Goal: Find specific page/section: Find specific page/section

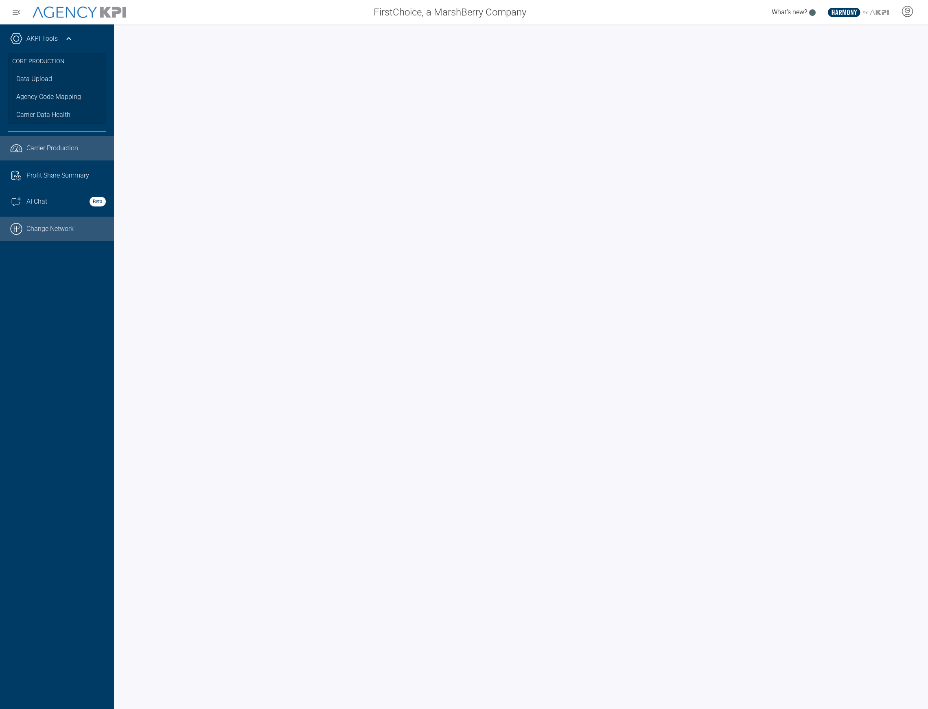
click at [67, 230] on link ".cls-1{fill:none;stroke:#000;stroke-linecap:round;stroke-linejoin:round;stroke-…" at bounding box center [57, 229] width 114 height 24
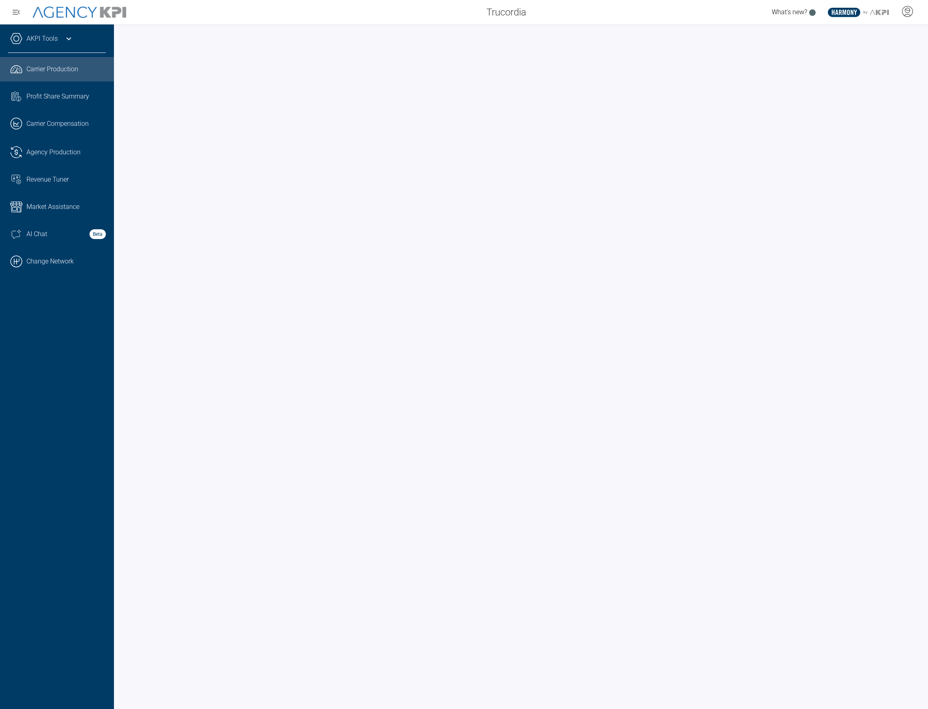
click at [922, 424] on div at bounding box center [521, 366] width 814 height 684
click at [44, 259] on link ".cls-1{fill:none;stroke:#000;stroke-linecap:round;stroke-linejoin:round;stroke-…" at bounding box center [57, 261] width 114 height 24
click at [68, 42] on icon at bounding box center [69, 39] width 10 height 10
click at [64, 39] on icon at bounding box center [69, 39] width 10 height 10
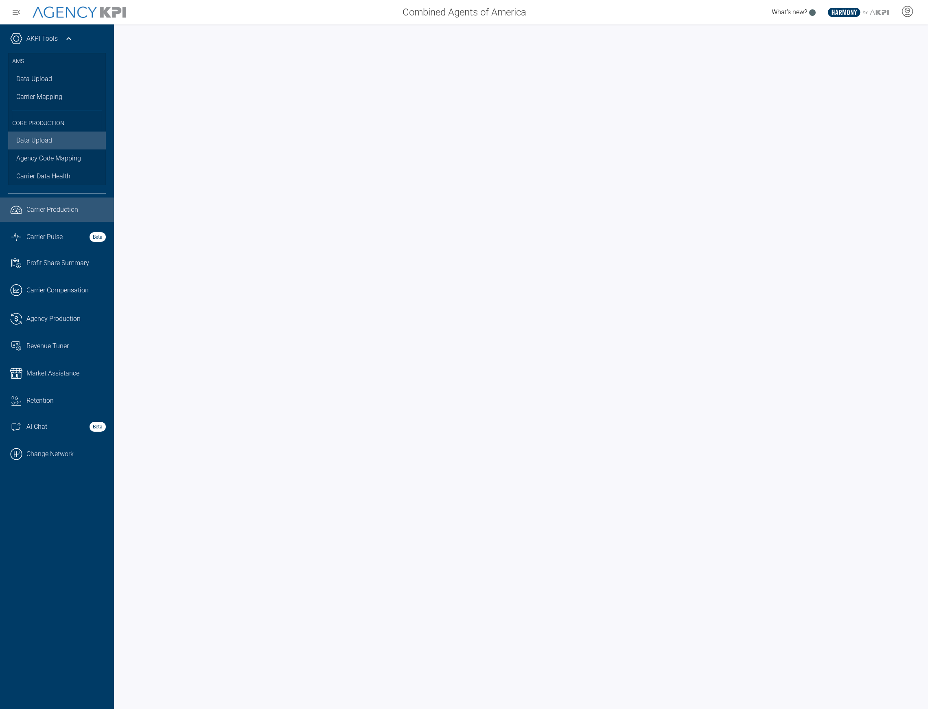
click at [57, 134] on link "Data Upload" at bounding box center [57, 140] width 98 height 18
click at [50, 318] on span "Agency Production" at bounding box center [53, 319] width 54 height 10
